Goal: Book appointment/travel/reservation

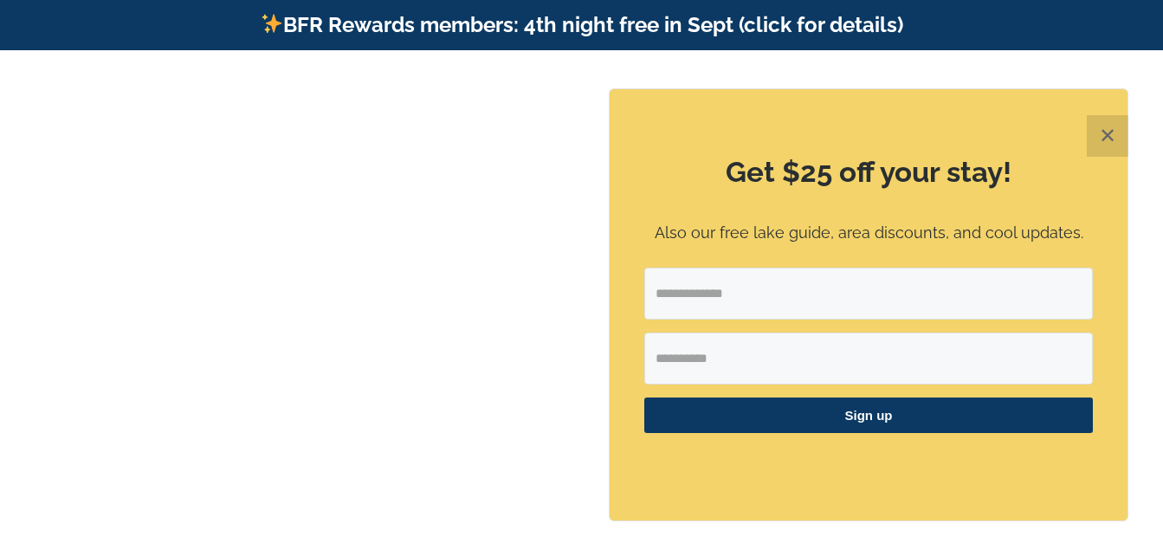
click at [1110, 129] on button "✕" at bounding box center [1108, 136] width 42 height 42
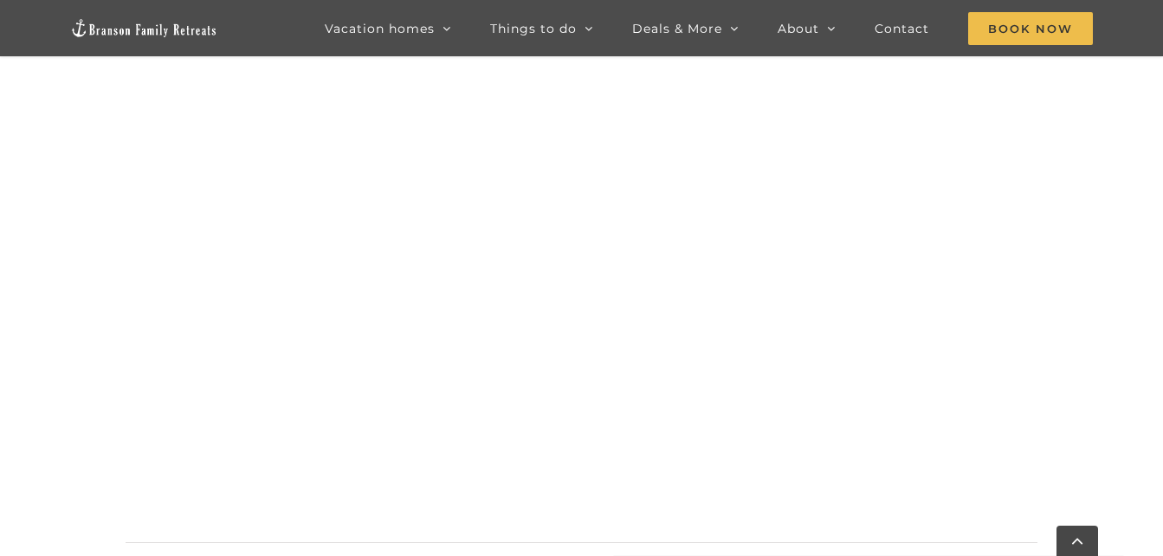
scroll to position [1908, 0]
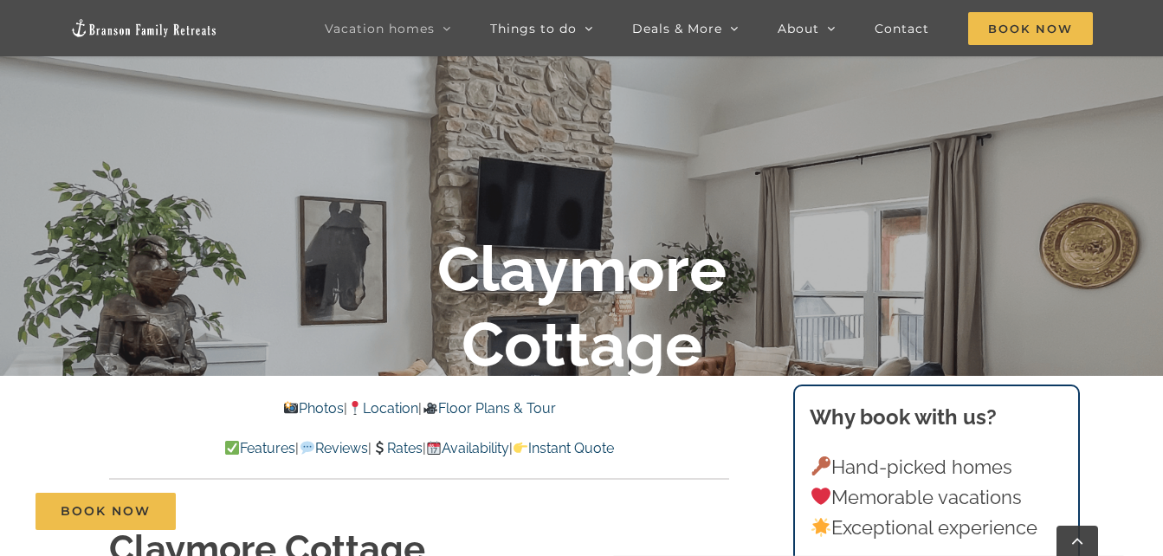
scroll to position [230, 0]
